Goal: Transaction & Acquisition: Purchase product/service

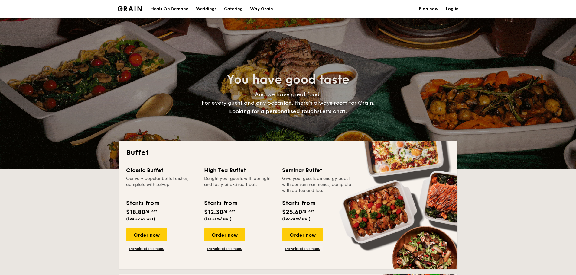
select select
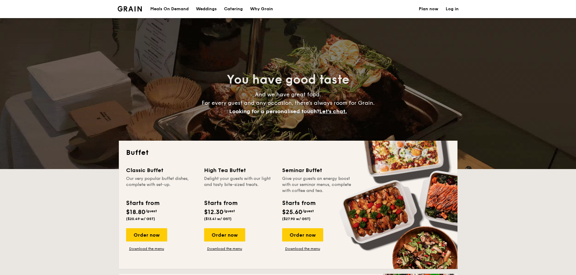
click at [178, 11] on div "Meals On Demand" at bounding box center [169, 9] width 38 height 18
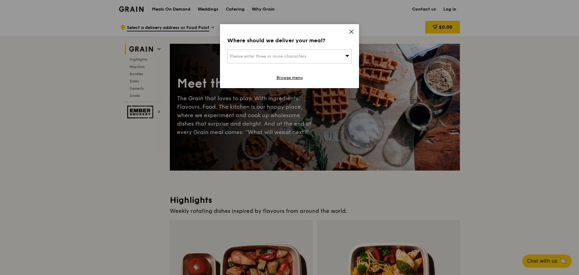
click at [355, 32] on div "Where should we deliver your meal? Please enter three or more characters Browse…" at bounding box center [289, 56] width 139 height 64
click at [352, 33] on icon at bounding box center [351, 31] width 5 height 5
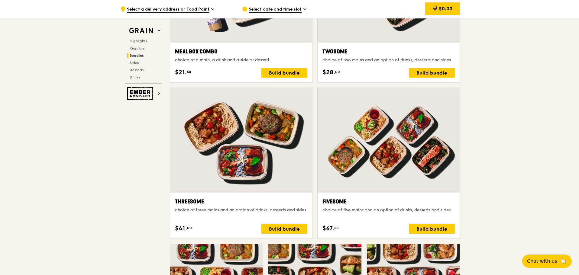
scroll to position [983, 0]
